Goal: Information Seeking & Learning: Learn about a topic

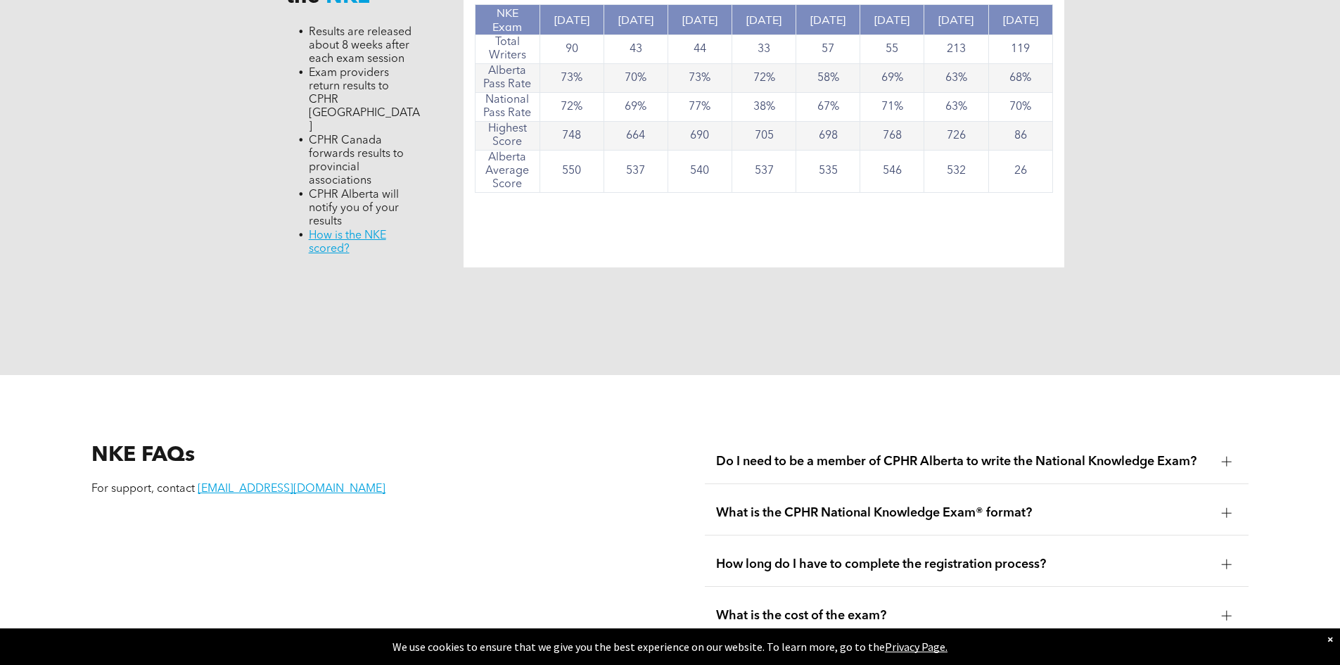
scroll to position [1688, 0]
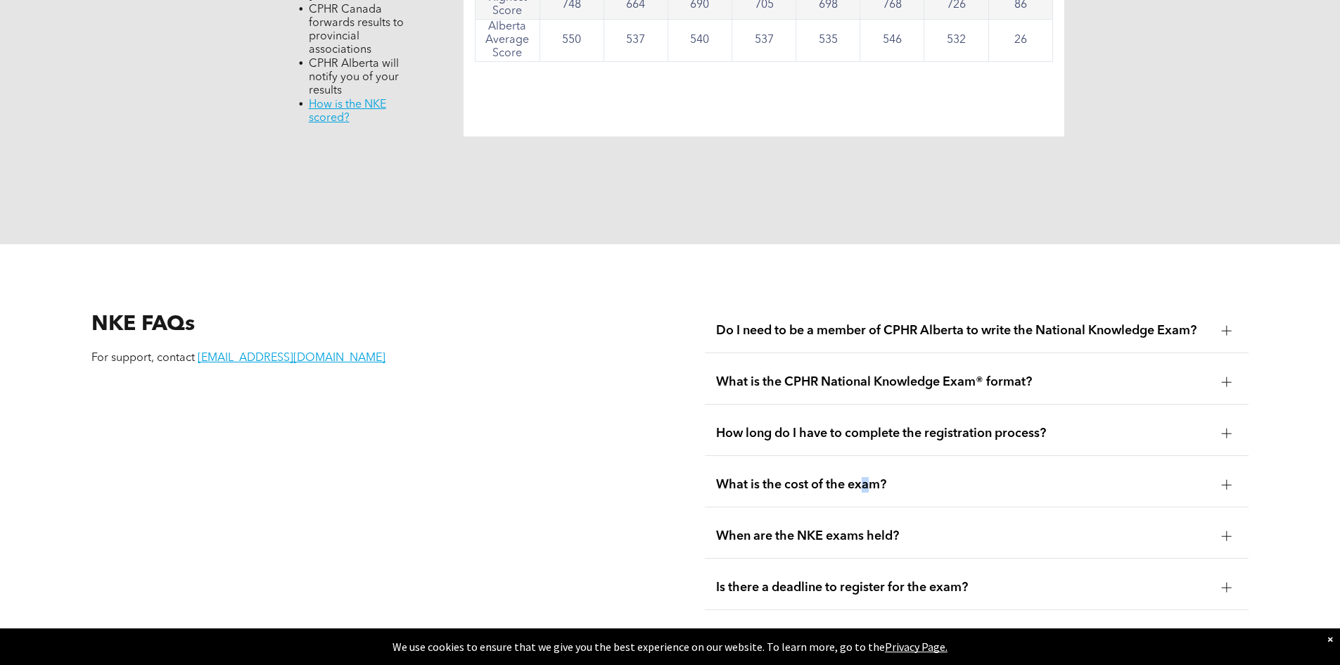
click at [867, 477] on span "What is the cost of the exam?" at bounding box center [963, 484] width 495 height 15
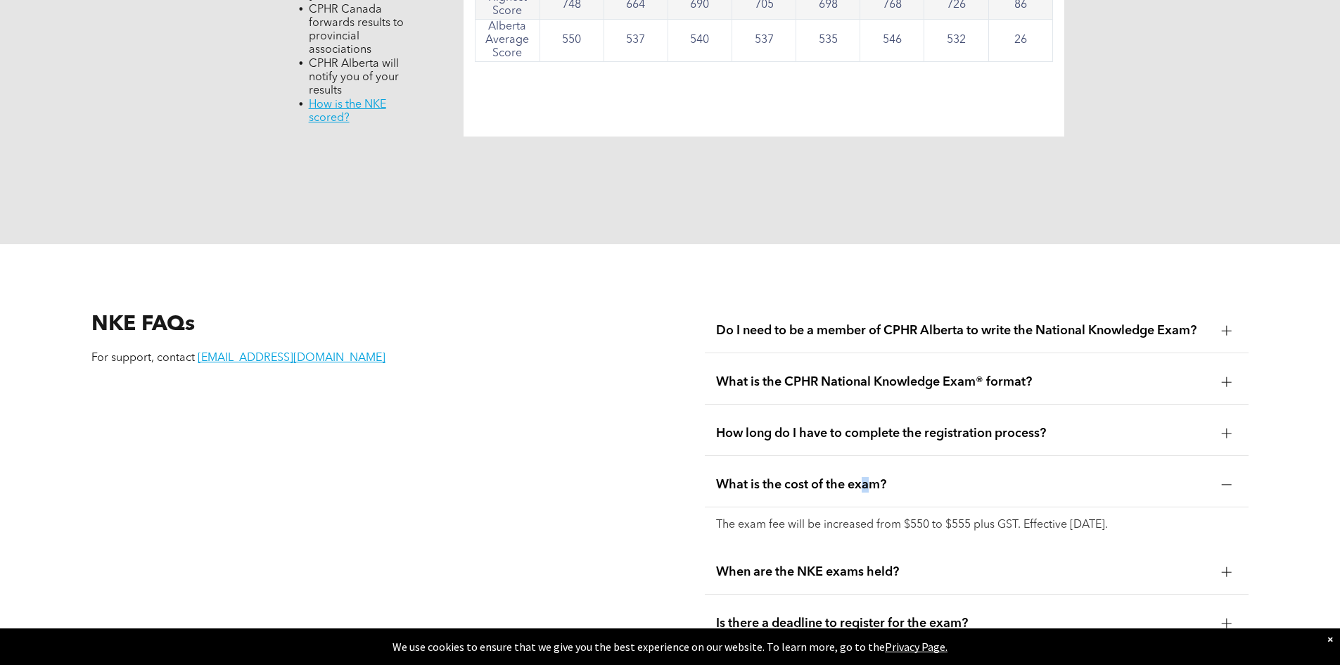
click at [861, 463] on div "What is the cost of the exam?" at bounding box center [977, 485] width 544 height 44
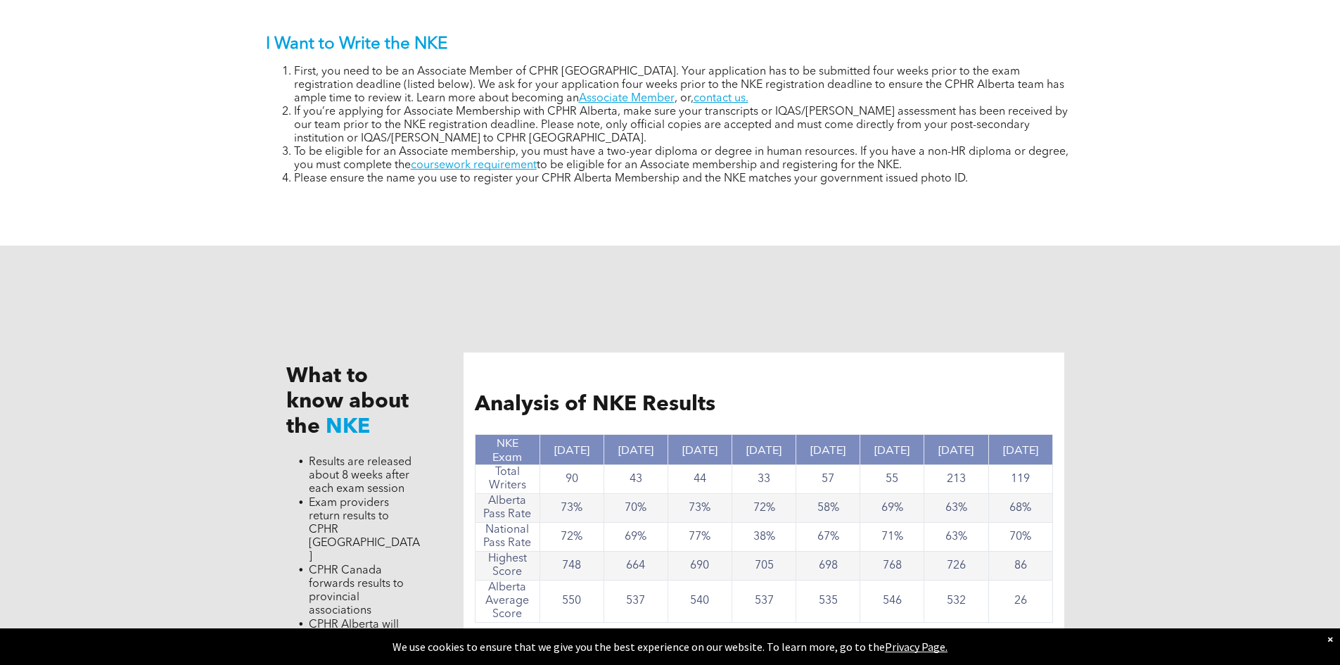
scroll to position [985, 0]
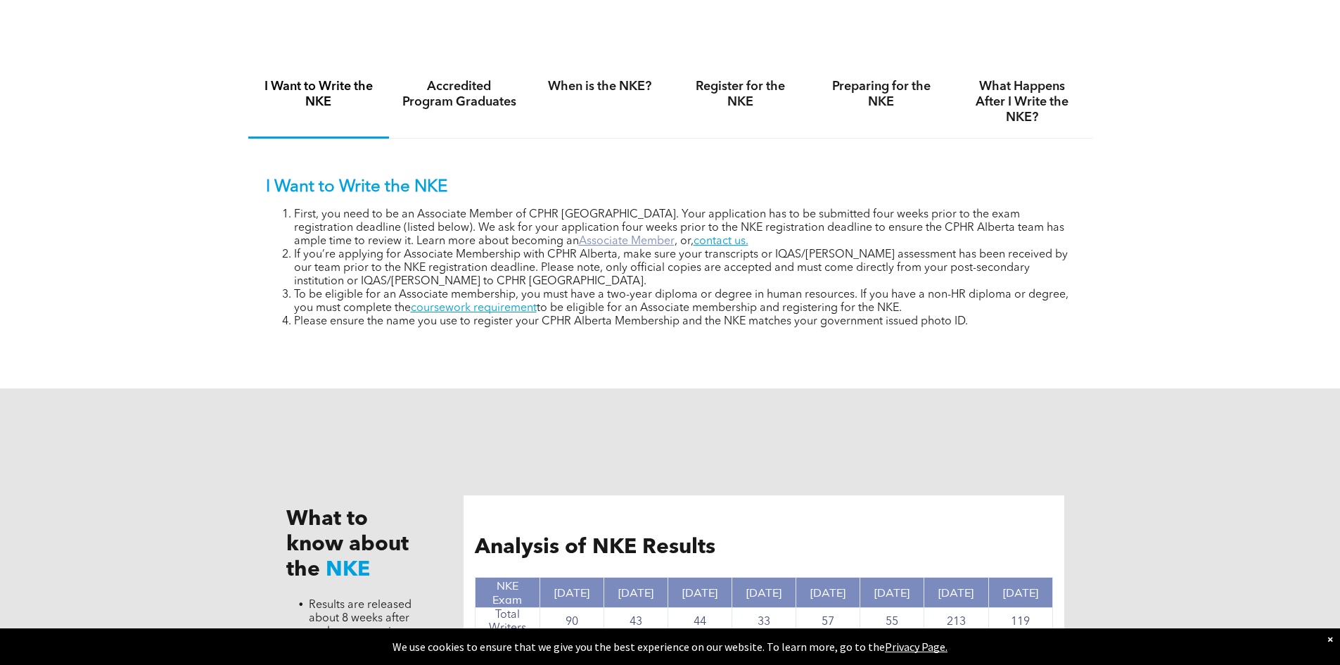
click at [579, 238] on link "Associate Member" at bounding box center [627, 241] width 96 height 11
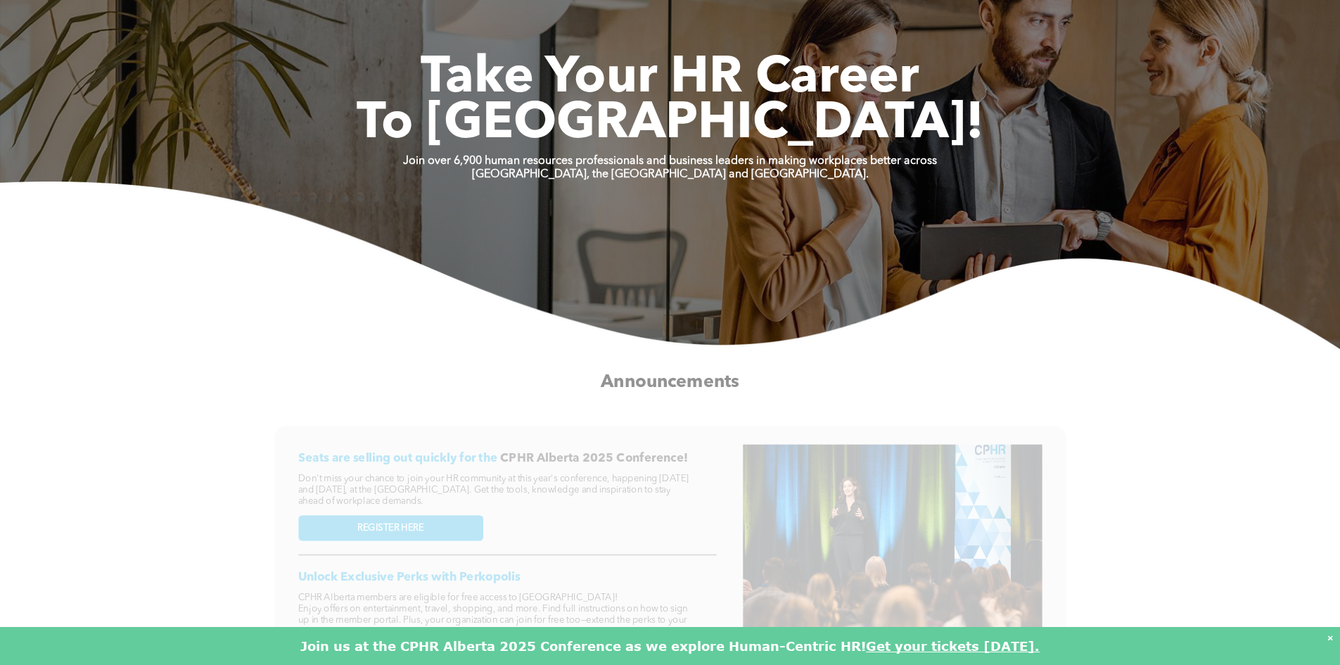
scroll to position [70, 0]
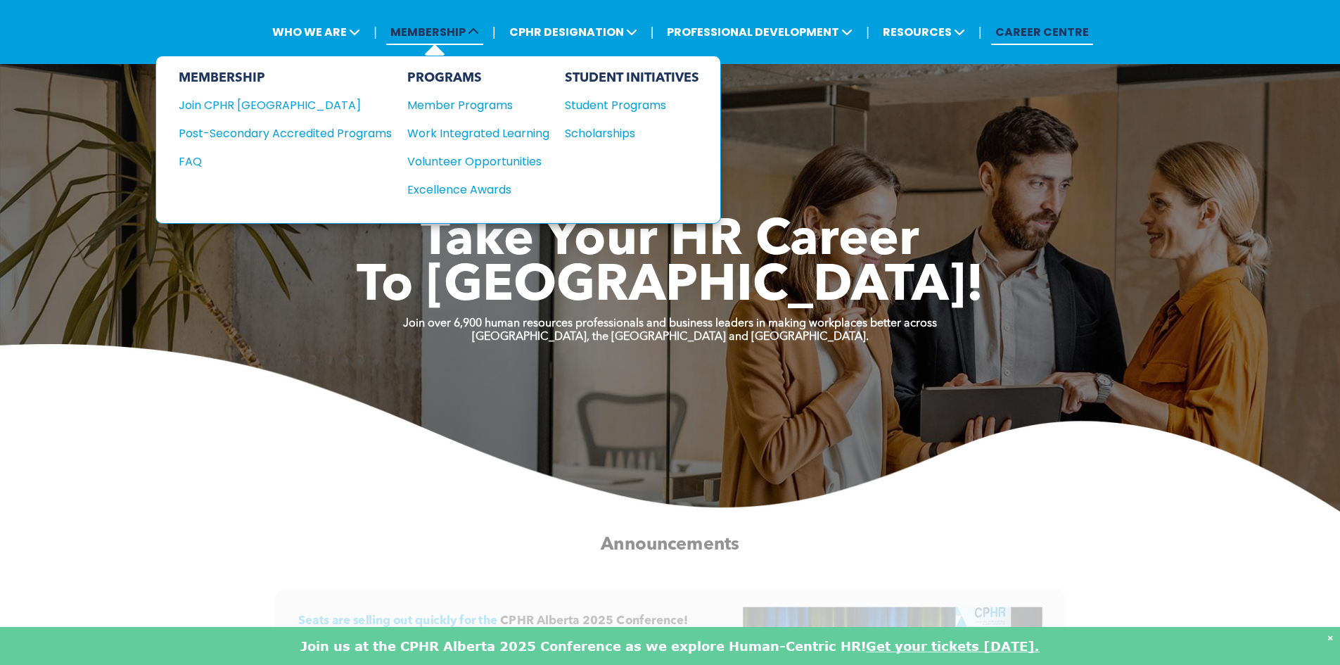
click at [456, 33] on span "MEMBERSHIP" at bounding box center [434, 32] width 97 height 26
click at [251, 110] on div "Join CPHR [GEOGRAPHIC_DATA]" at bounding box center [275, 105] width 192 height 18
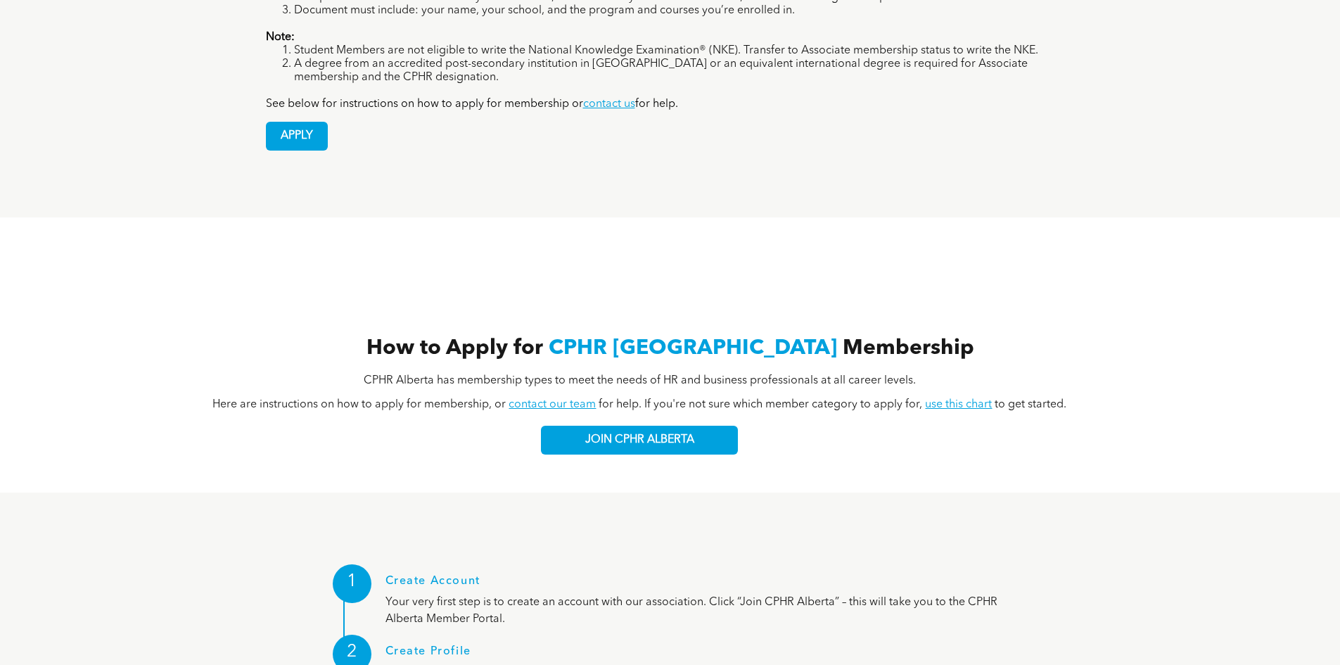
scroll to position [1477, 0]
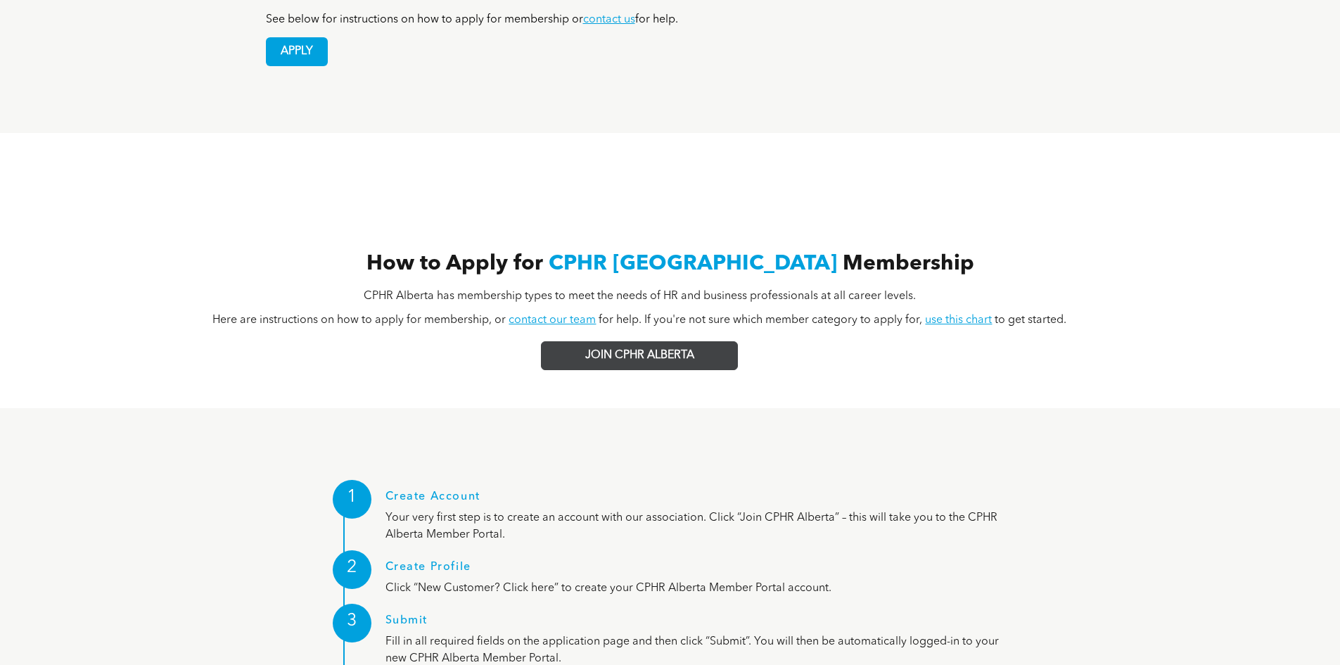
click at [648, 341] on link "JOIN CPHR ALBERTA" at bounding box center [639, 355] width 197 height 29
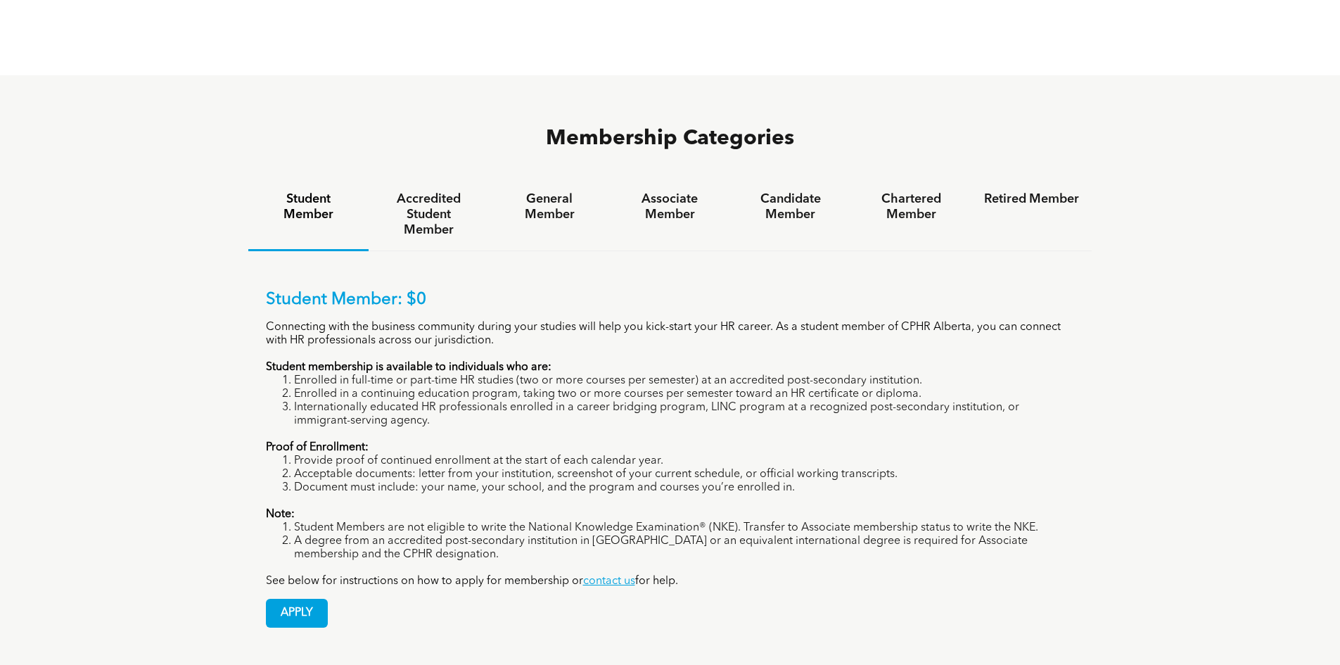
scroll to position [915, 0]
click at [516, 193] on h4 "General Member" at bounding box center [549, 208] width 95 height 31
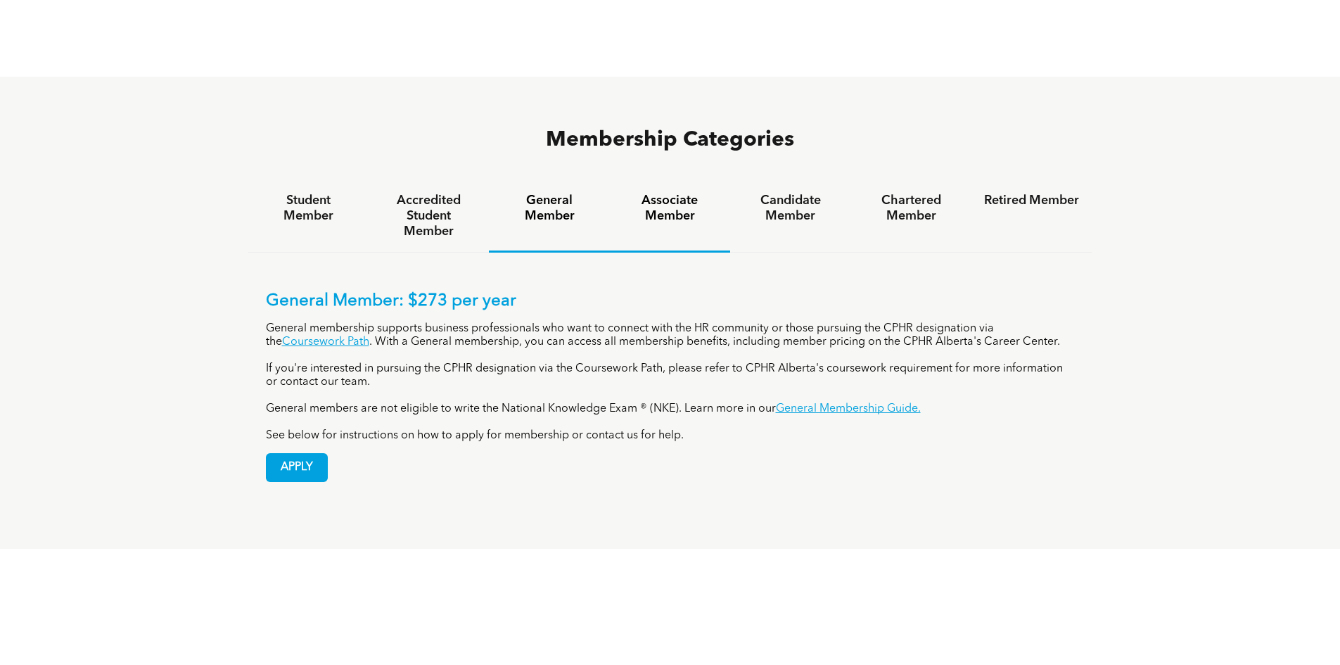
click at [687, 193] on h4 "Associate Member" at bounding box center [670, 208] width 95 height 31
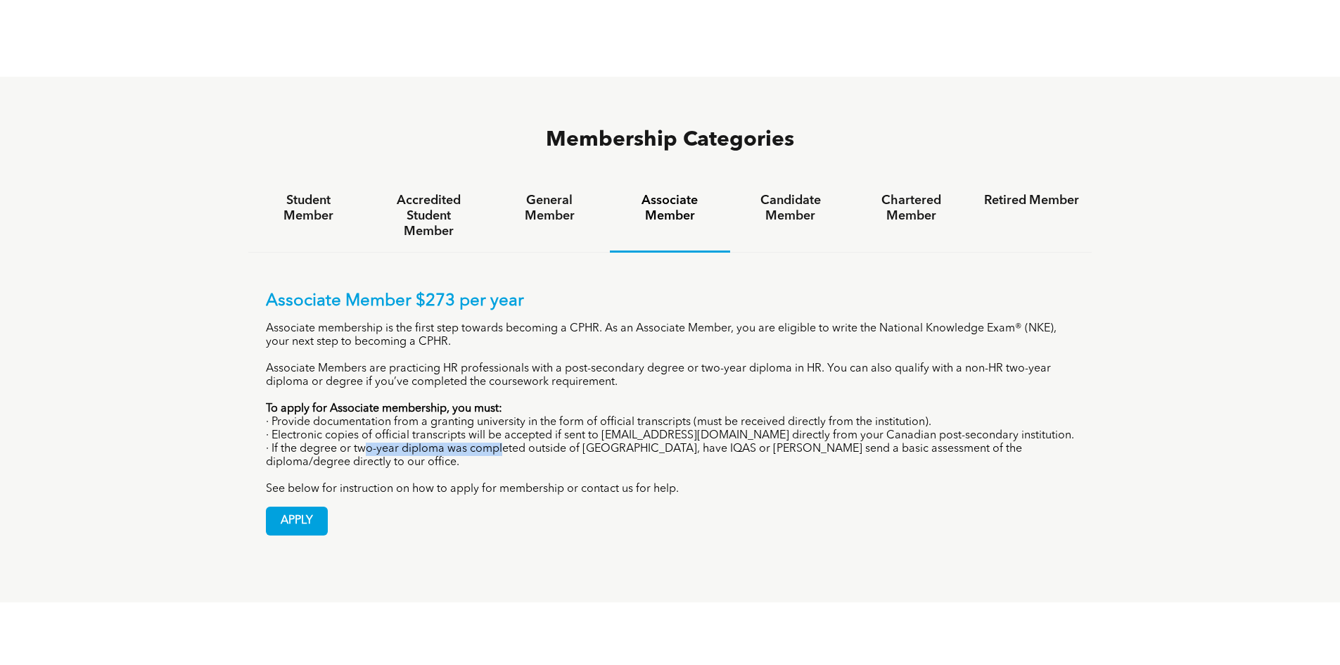
drag, startPoint x: 374, startPoint y: 385, endPoint x: 504, endPoint y: 393, distance: 129.7
click at [504, 442] on p "· If the degree or two-year diploma was completed outside of Canada, have IQAS …" at bounding box center [670, 455] width 809 height 27
click at [572, 442] on p "· If the degree or two-year diploma was completed outside of Canada, have IQAS …" at bounding box center [670, 455] width 809 height 27
click at [568, 193] on h4 "General Member" at bounding box center [549, 208] width 95 height 31
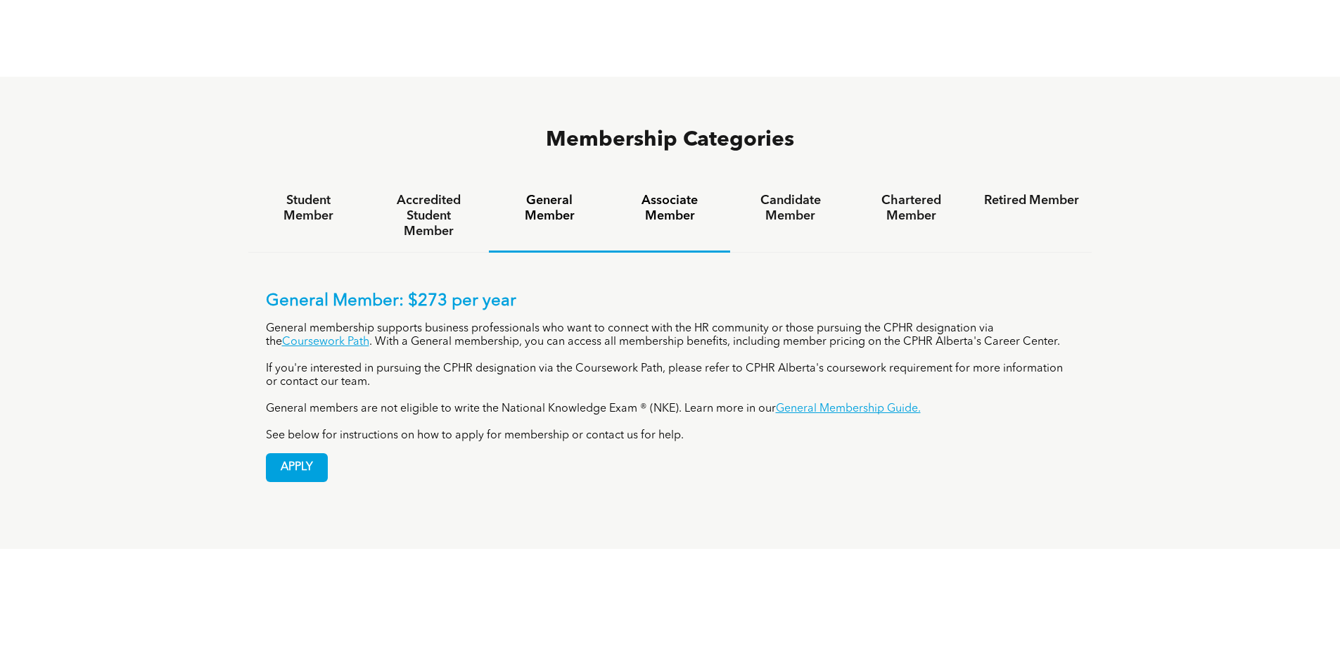
click at [673, 180] on div "Associate Member" at bounding box center [670, 216] width 120 height 72
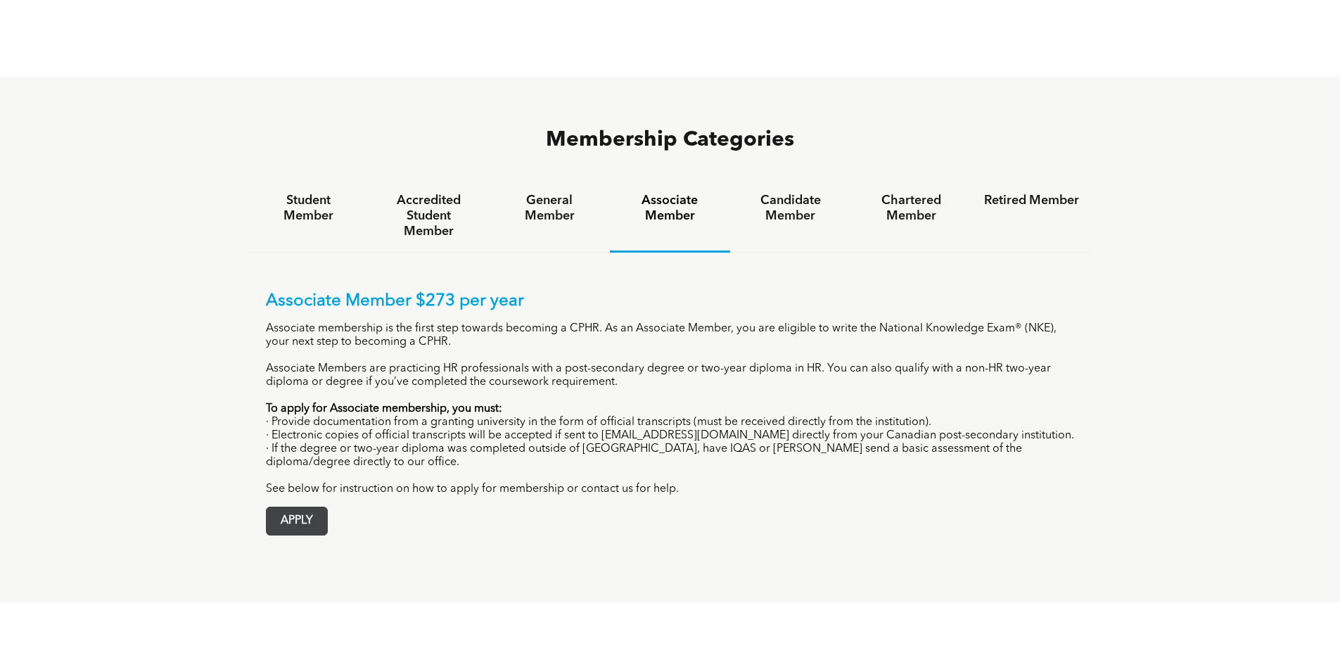
click at [314, 507] on span "APPLY" at bounding box center [297, 520] width 60 height 27
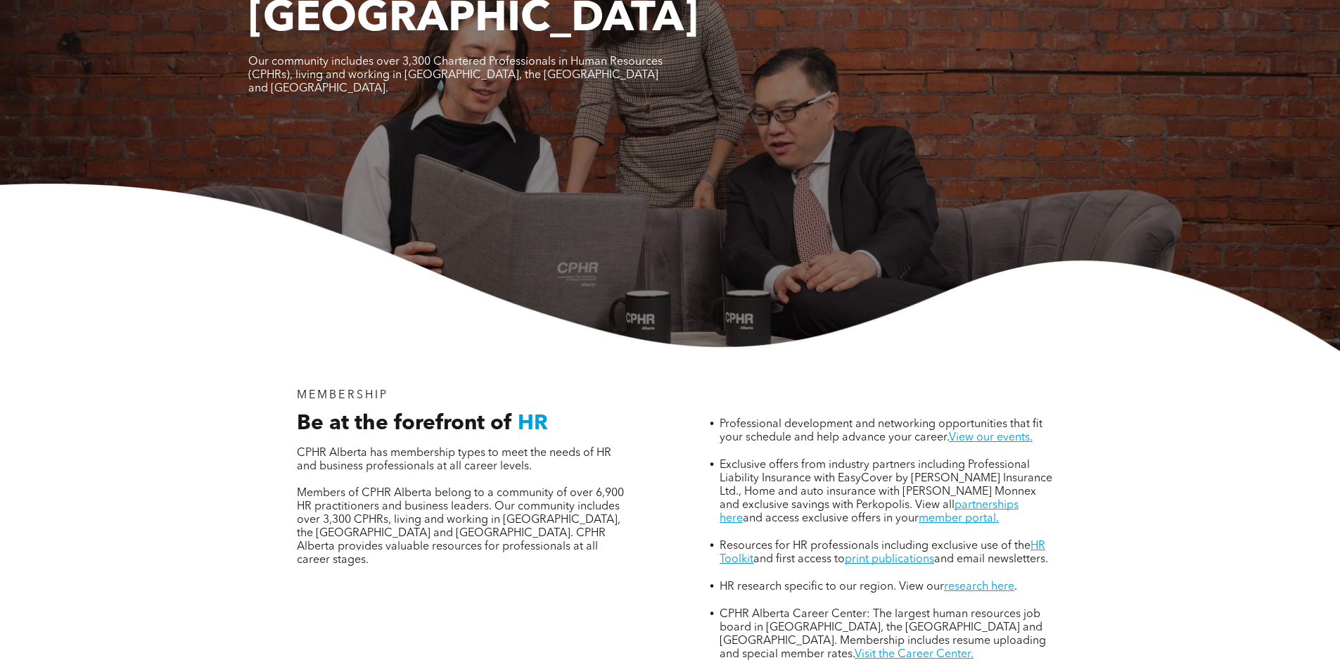
scroll to position [0, 0]
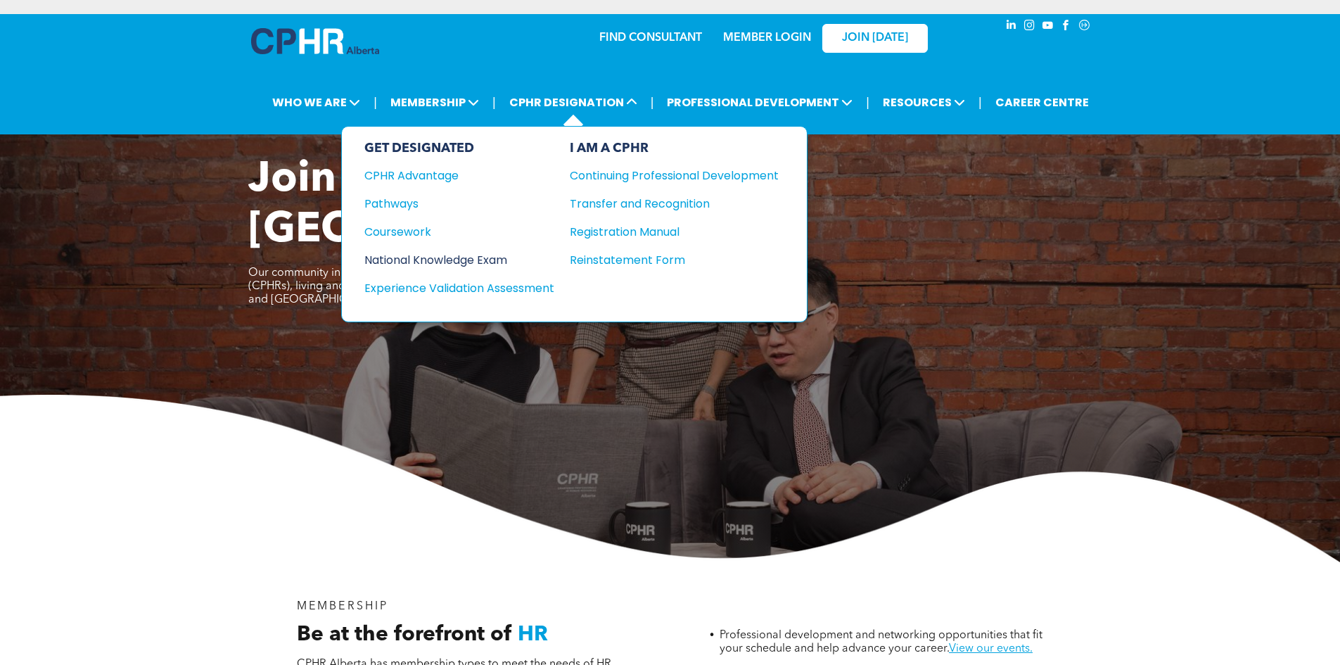
click at [466, 260] on div "National Knowledge Exam" at bounding box center [449, 260] width 171 height 18
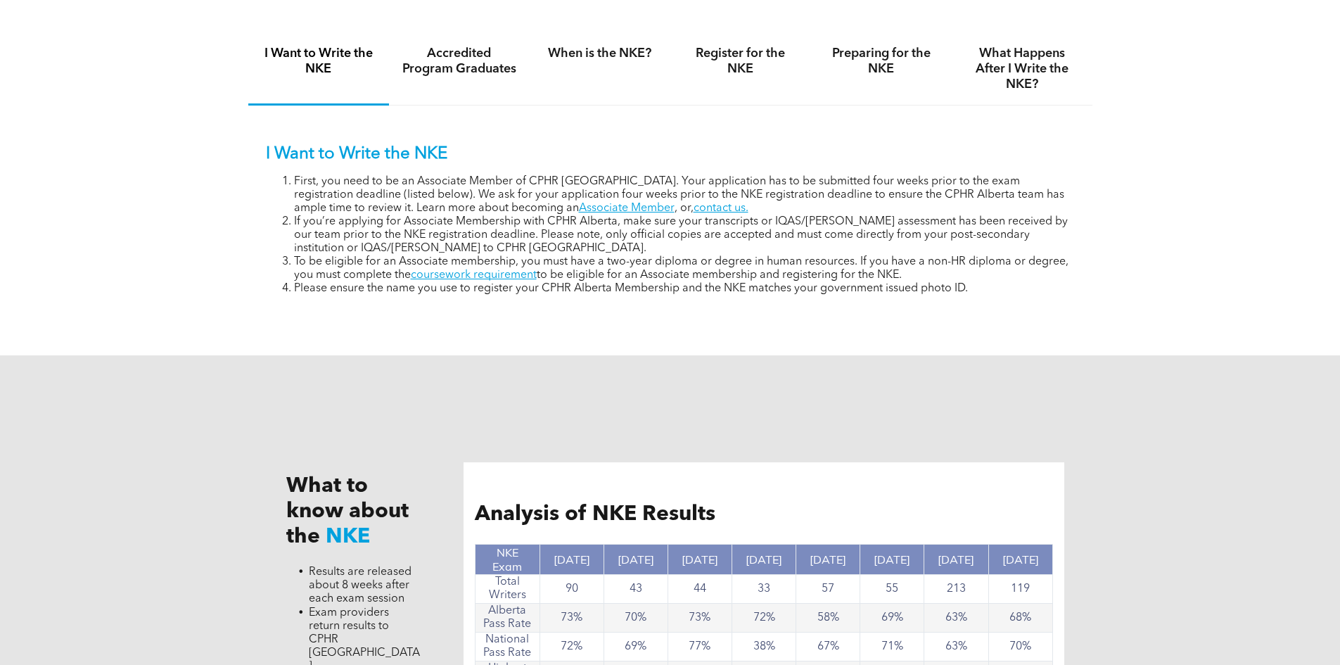
scroll to position [915, 0]
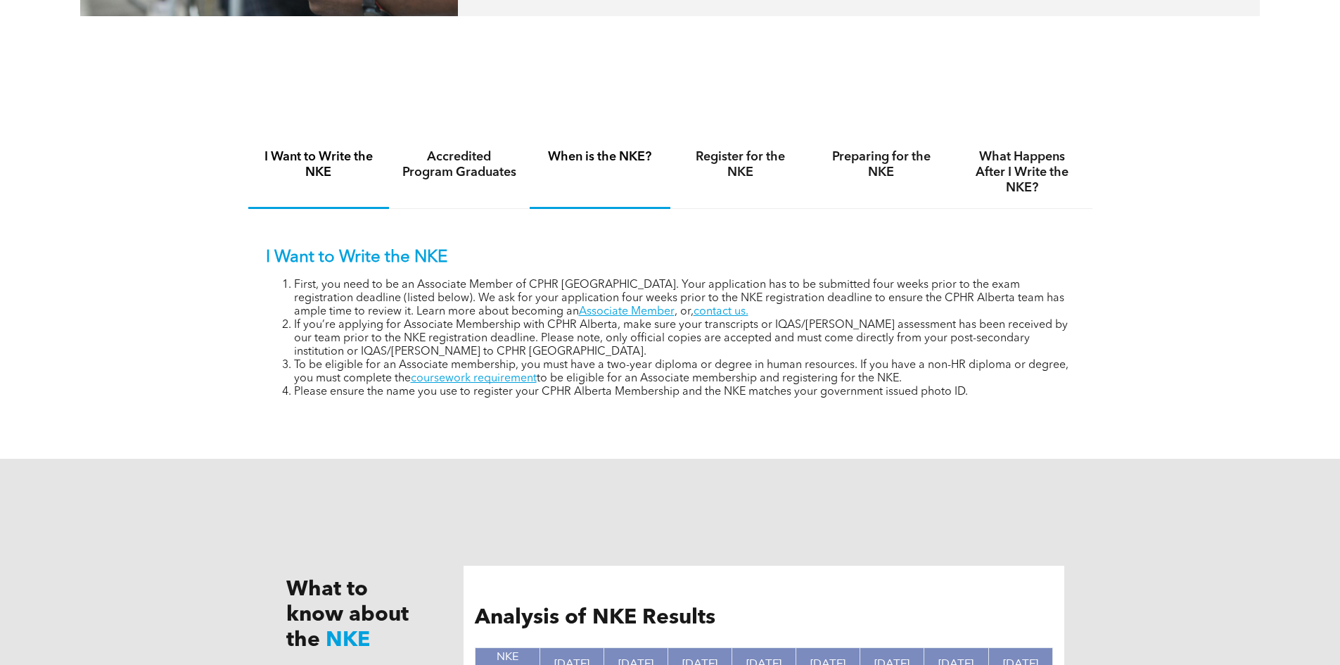
click at [590, 174] on div "When is the NKE?" at bounding box center [600, 172] width 141 height 72
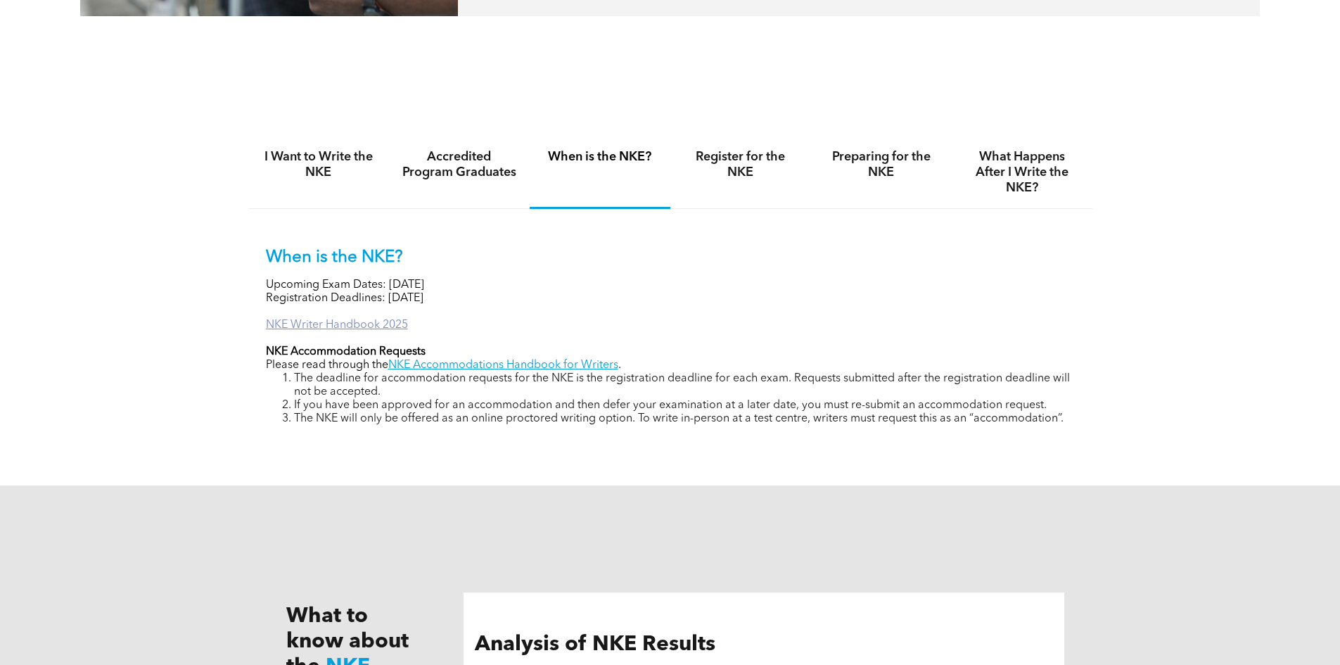
click at [392, 323] on link "NKE Writer Handbook 2025" at bounding box center [337, 324] width 142 height 11
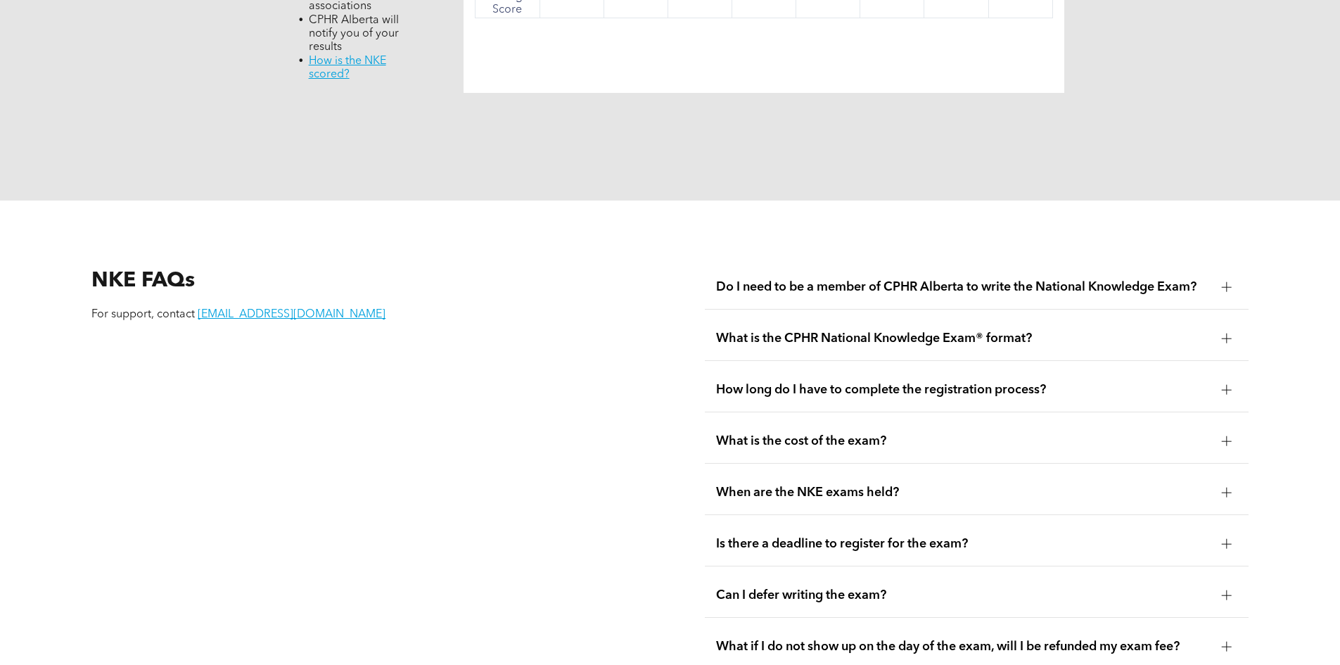
scroll to position [2169, 0]
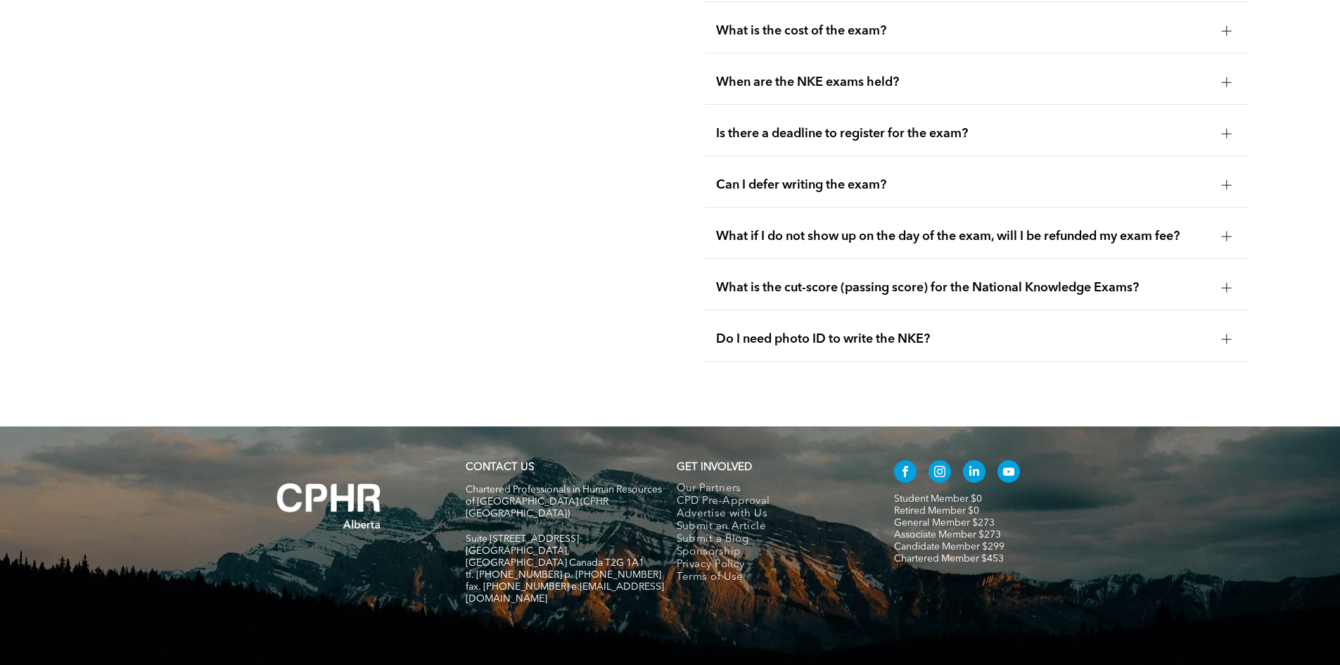
click at [850, 126] on span "Is there a deadline to register for the exam?" at bounding box center [963, 133] width 495 height 15
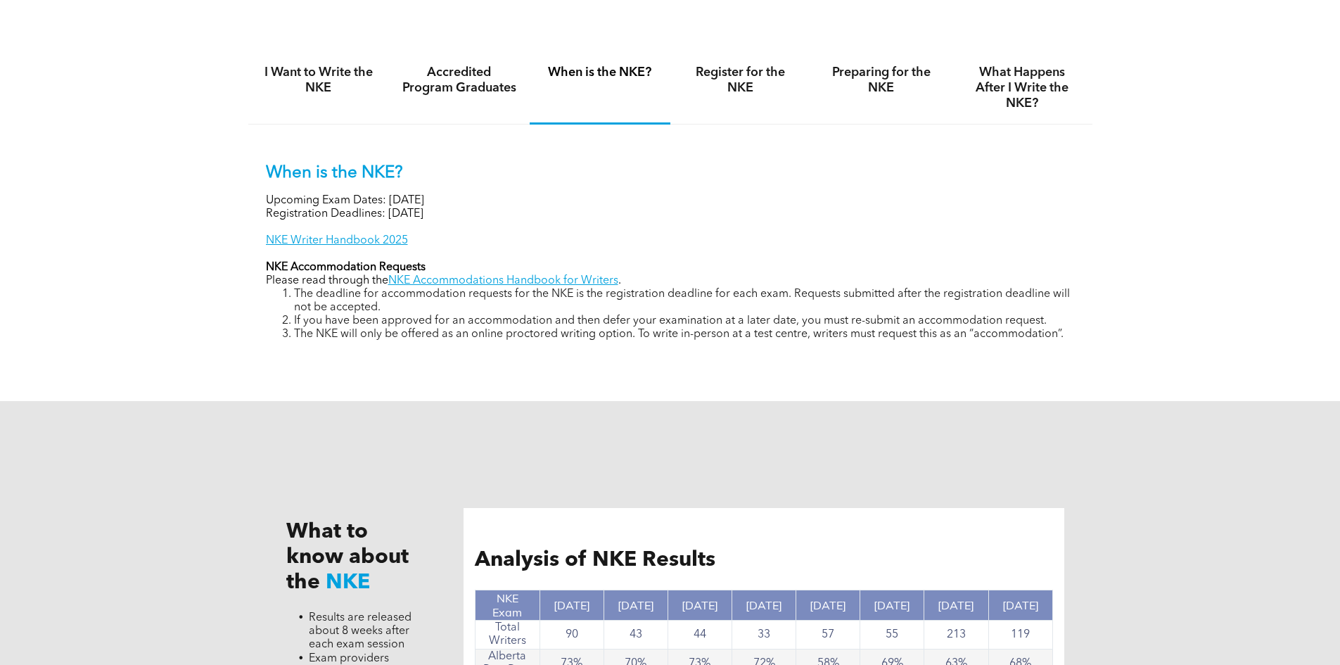
scroll to position [832, 0]
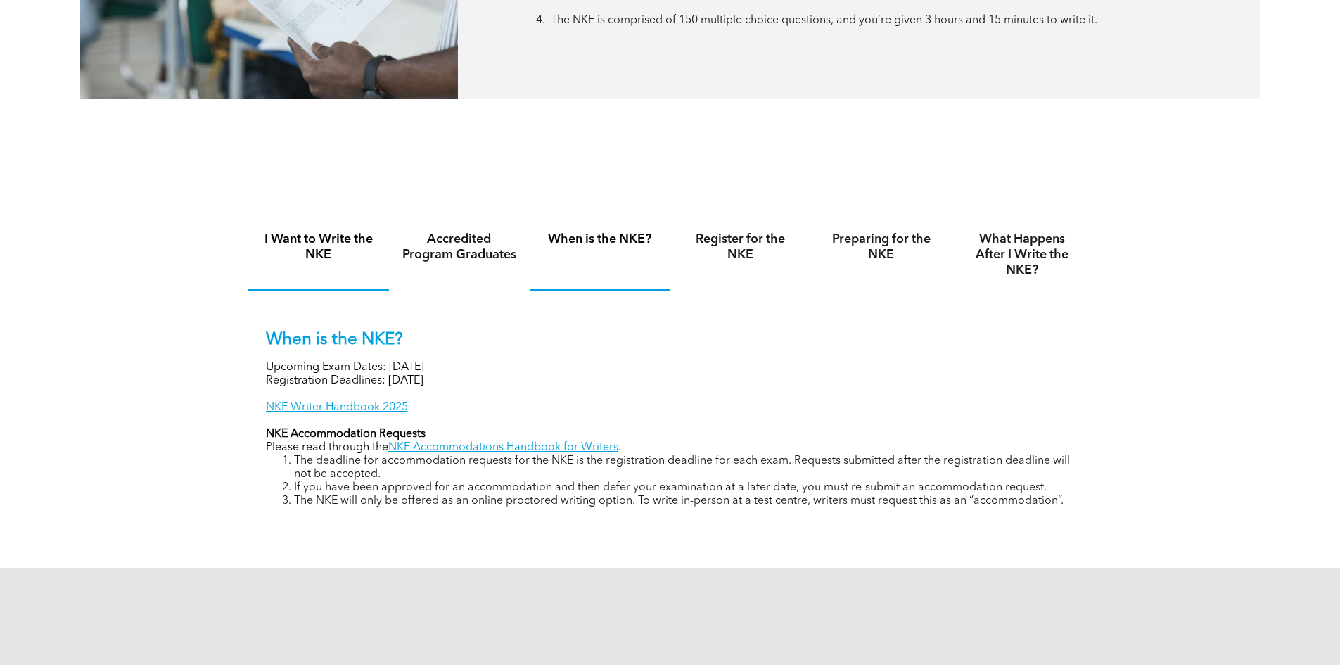
click at [288, 234] on h4 "I Want to Write the NKE" at bounding box center [318, 246] width 115 height 31
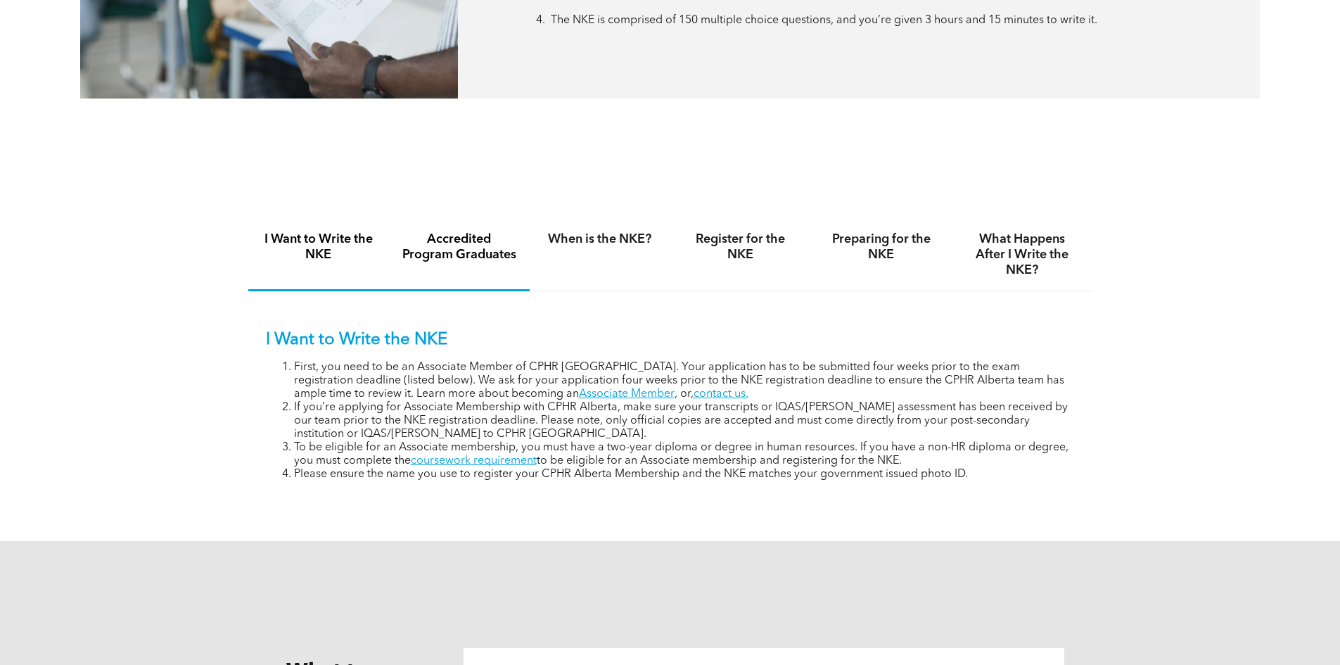
click at [449, 238] on h4 "Accredited Program Graduates" at bounding box center [459, 246] width 115 height 31
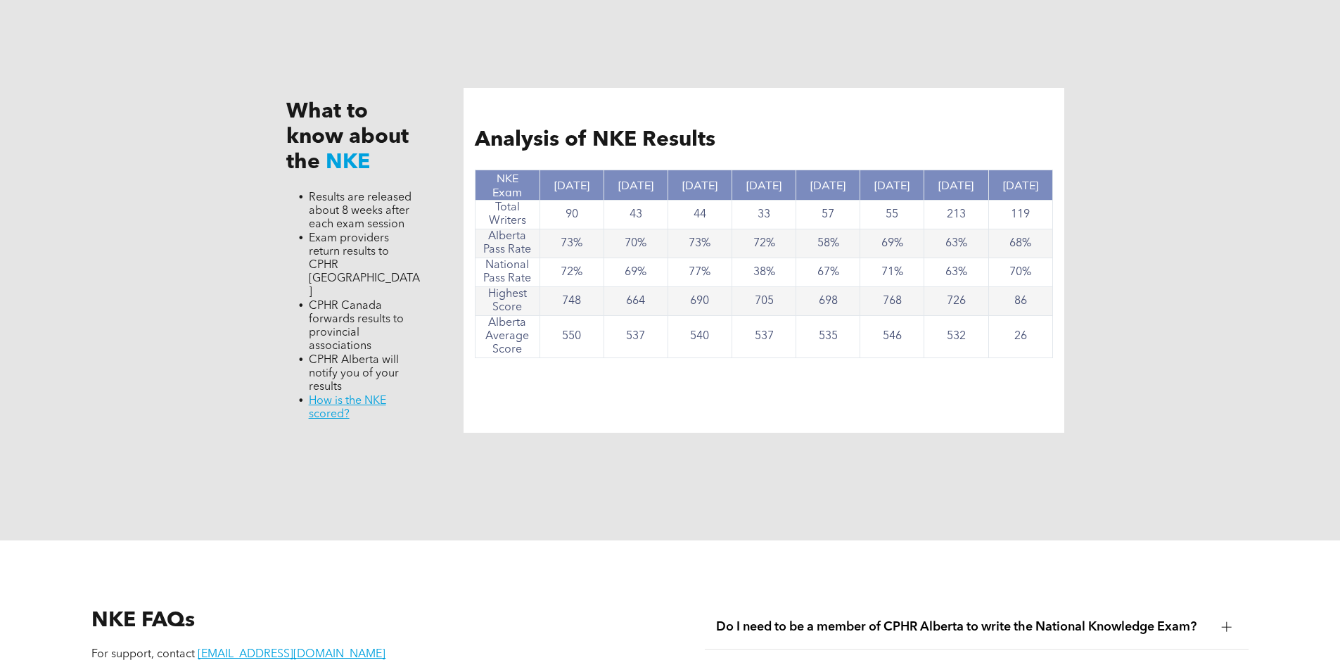
scroll to position [1536, 0]
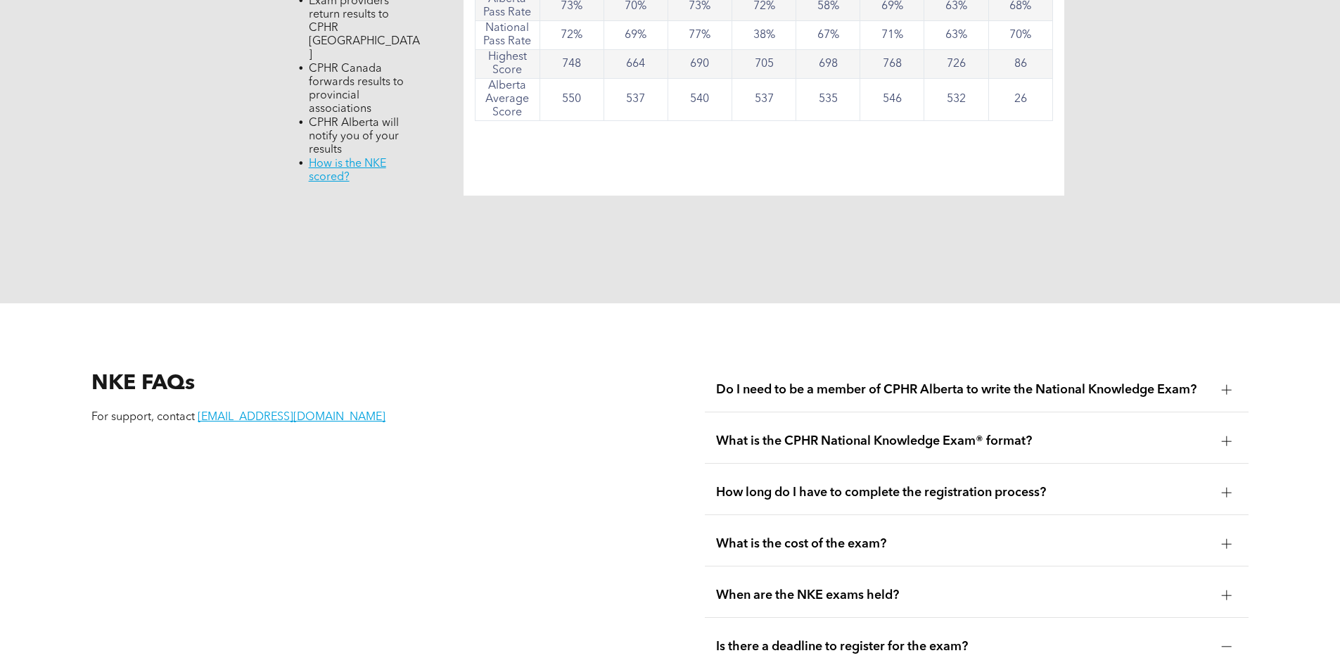
click at [865, 536] on span "What is the cost of the exam?" at bounding box center [963, 543] width 495 height 15
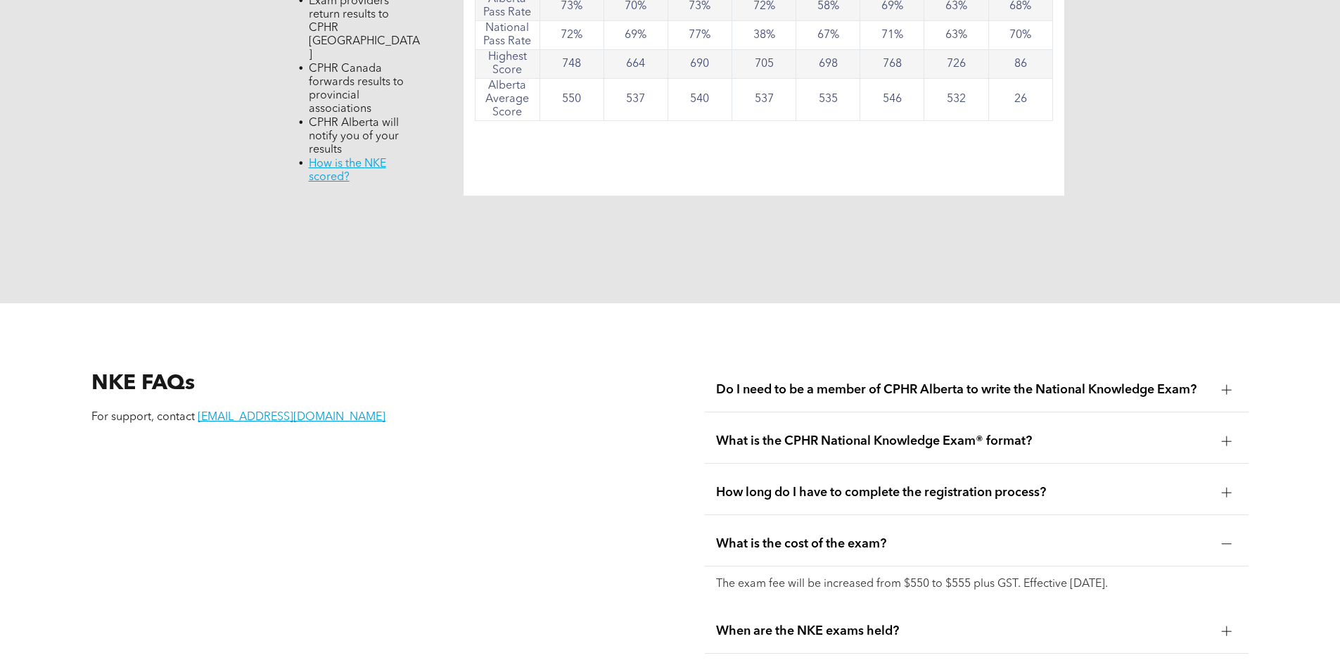
click at [760, 485] on span "How long do I have to complete the registration process?" at bounding box center [963, 492] width 495 height 15
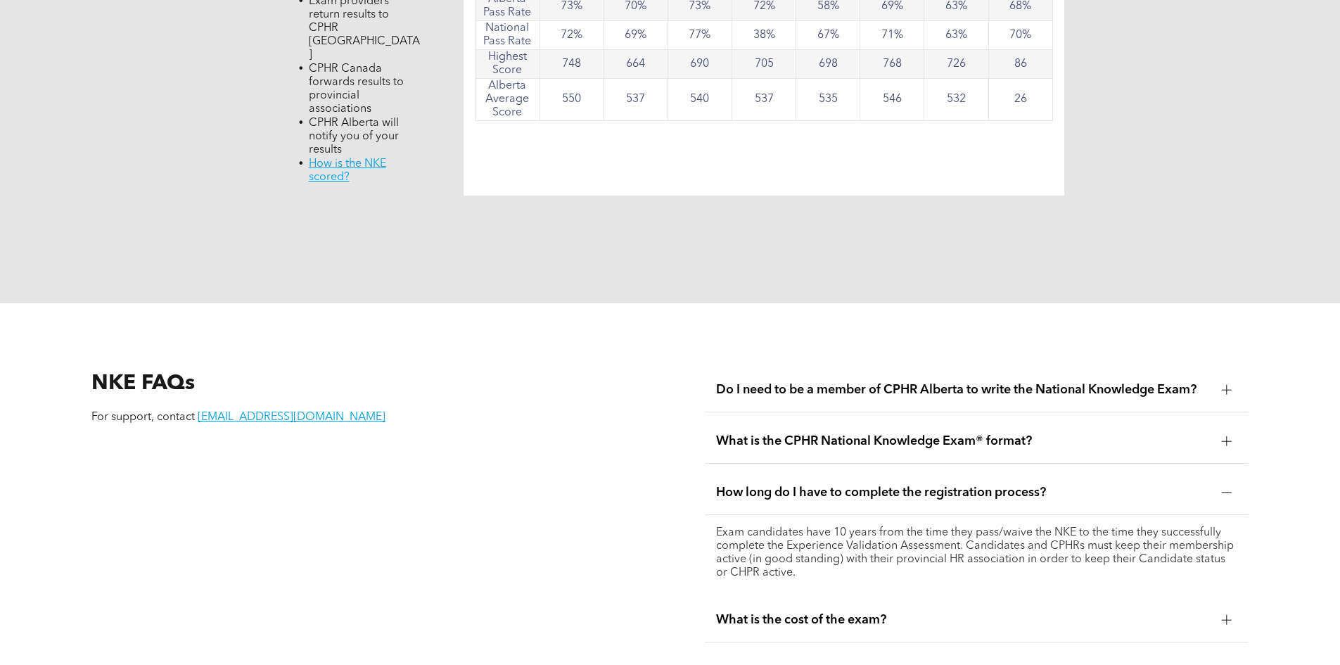
click at [835, 423] on div "What is the CPHR National Knowledge Exam® format?" at bounding box center [977, 441] width 544 height 44
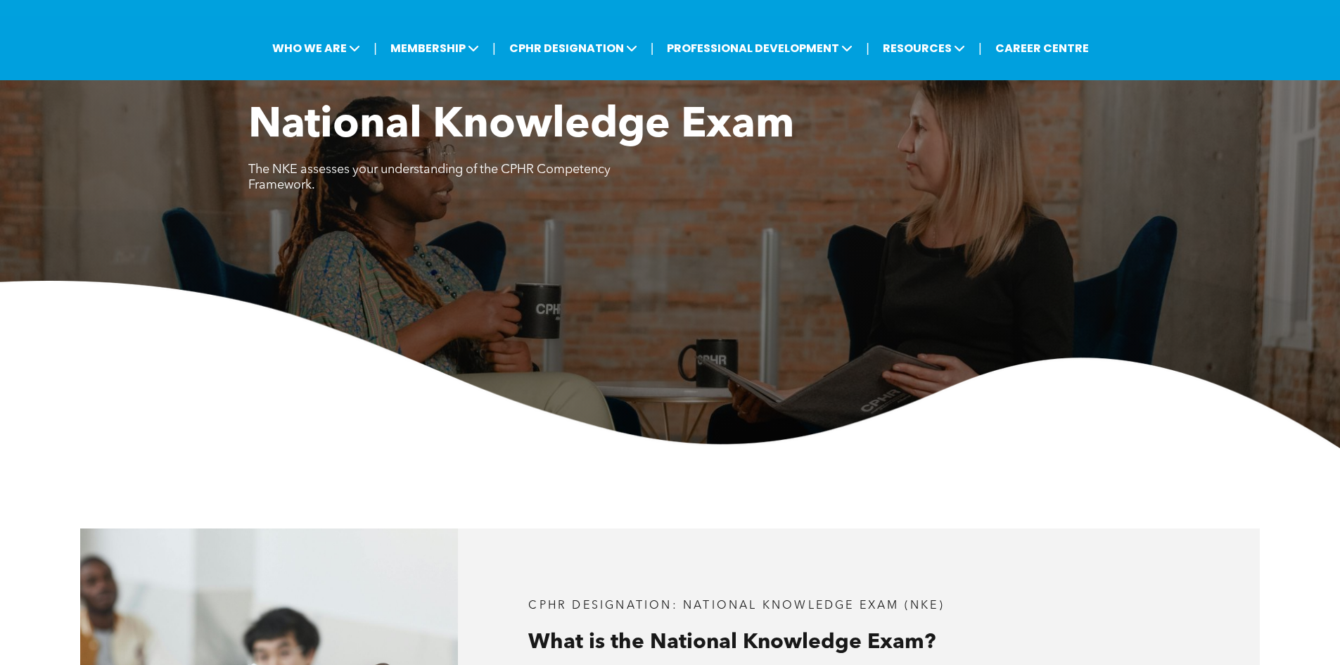
scroll to position [0, 0]
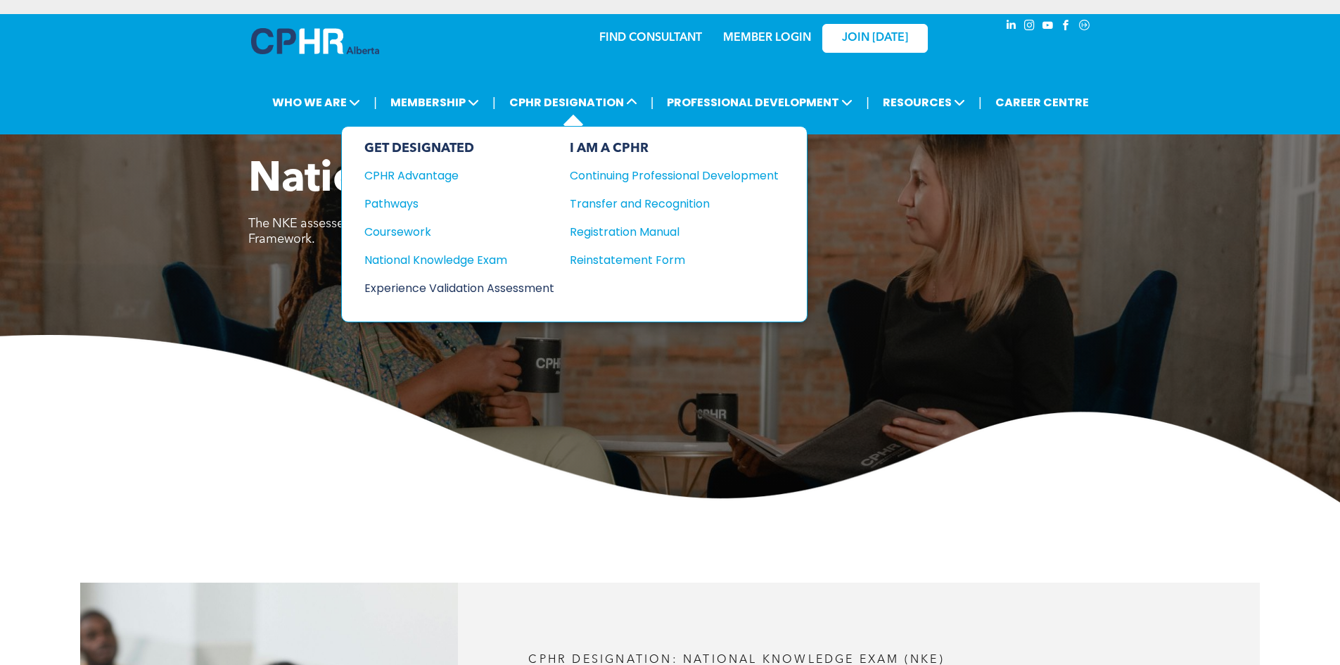
click at [463, 287] on div "Experience Validation Assessment" at bounding box center [449, 288] width 171 height 18
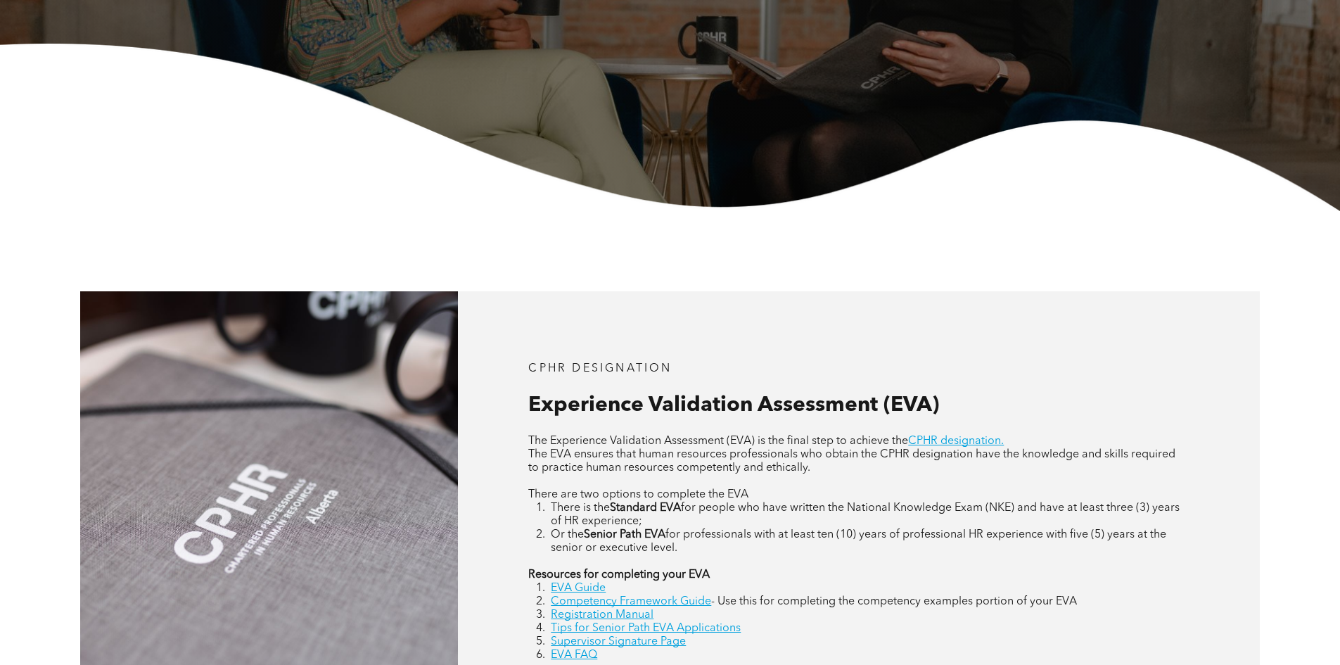
scroll to position [563, 0]
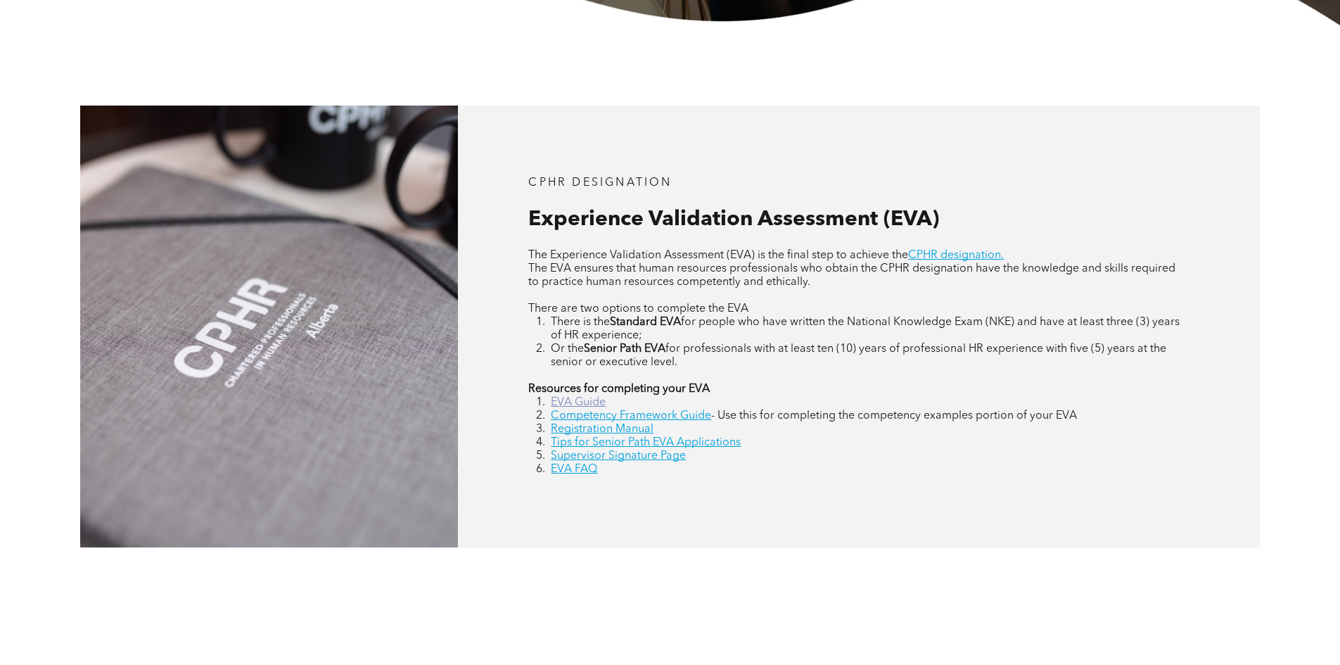
click at [576, 401] on link "EVA Guide" at bounding box center [578, 402] width 55 height 11
